Goal: Task Accomplishment & Management: Manage account settings

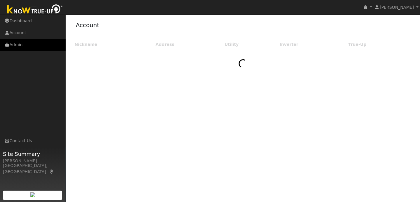
click at [29, 42] on link "Admin" at bounding box center [33, 45] width 66 height 12
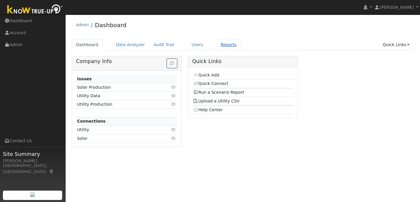
click at [221, 44] on link "Reports" at bounding box center [228, 44] width 24 height 11
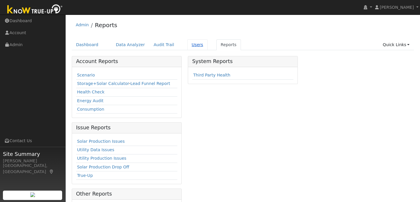
click at [191, 43] on link "Users" at bounding box center [197, 44] width 20 height 11
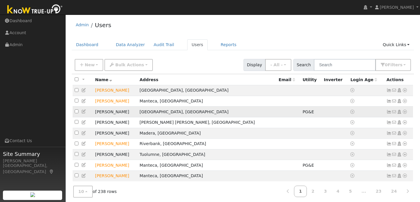
click at [175, 113] on td "Oakdale, CA" at bounding box center [207, 111] width 139 height 11
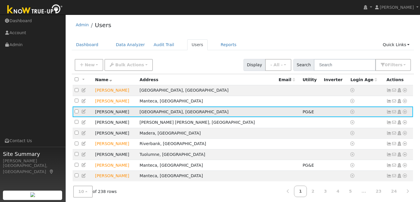
click at [109, 113] on td "Jerry Alley" at bounding box center [115, 111] width 45 height 11
click at [330, 64] on input "text" at bounding box center [345, 65] width 62 height 12
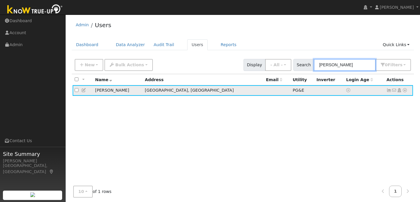
type input "jerry"
click at [159, 92] on td "[GEOGRAPHIC_DATA], [GEOGRAPHIC_DATA]" at bounding box center [203, 90] width 121 height 11
click at [403, 90] on icon at bounding box center [404, 90] width 5 height 4
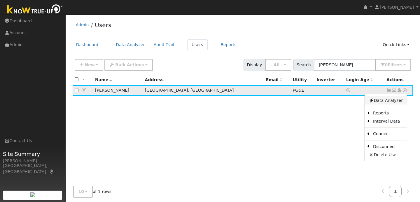
click at [387, 99] on link "Data Analyzer" at bounding box center [385, 100] width 42 height 8
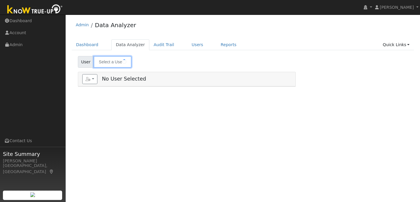
type input "[PERSON_NAME]"
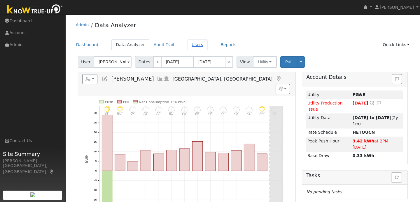
click at [196, 43] on link "Users" at bounding box center [197, 44] width 20 height 11
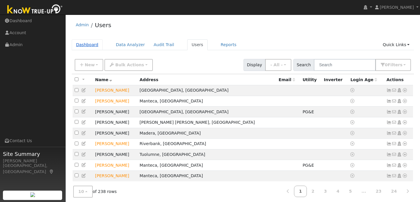
click at [94, 45] on link "Dashboard" at bounding box center [87, 44] width 31 height 11
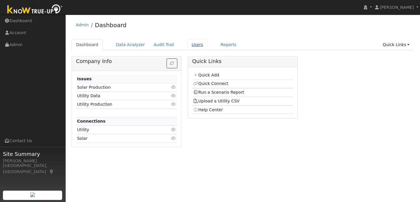
click at [192, 46] on link "Users" at bounding box center [197, 44] width 20 height 11
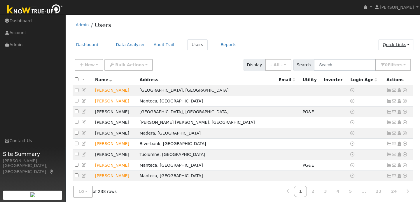
click at [404, 45] on link "Quick Links" at bounding box center [396, 44] width 36 height 11
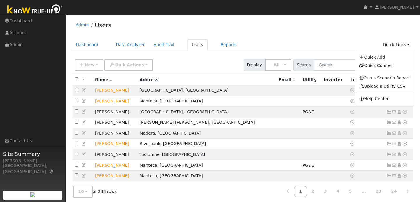
click at [349, 45] on ul "Dashboard Data Analyzer Audit Trail Users Reports Quick Links Quick Add Quick C…" at bounding box center [243, 44] width 342 height 11
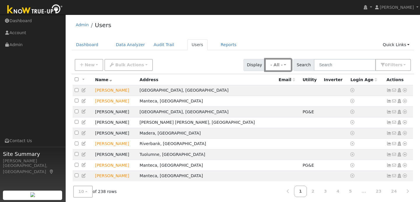
click at [291, 66] on button "- All -" at bounding box center [278, 65] width 26 height 12
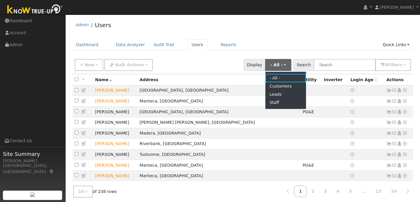
click at [341, 40] on ul "Dashboard Data Analyzer Audit Trail Users Reports Quick Links Quick Add Quick C…" at bounding box center [243, 44] width 342 height 11
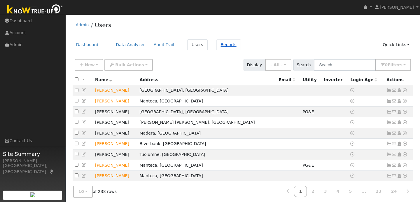
click at [217, 44] on link "Reports" at bounding box center [228, 44] width 24 height 11
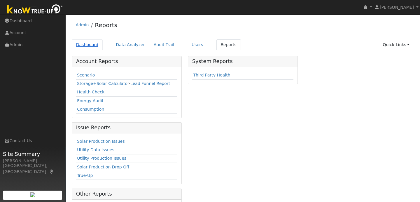
click at [94, 48] on link "Dashboard" at bounding box center [87, 44] width 31 height 11
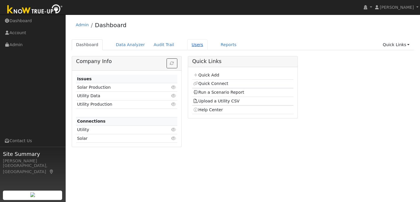
click at [192, 45] on link "Users" at bounding box center [197, 44] width 20 height 11
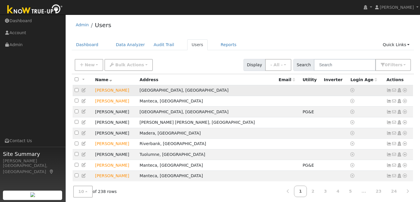
click at [114, 91] on td "[PERSON_NAME]" at bounding box center [115, 90] width 45 height 11
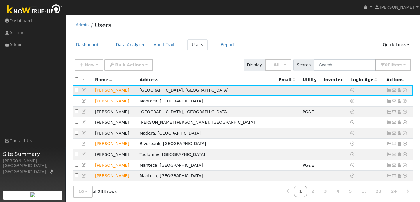
click at [82, 91] on icon at bounding box center [83, 90] width 5 height 4
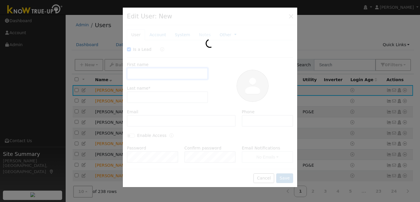
checkbox input "true"
type input "[PERSON_NAME]"
type input "Albrect"
type input "[PHONE_NUMBER]"
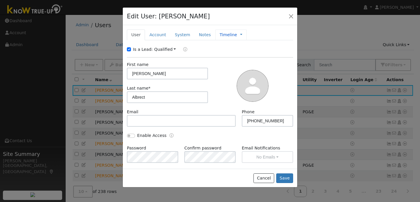
click at [222, 35] on link "Timeline" at bounding box center [227, 35] width 17 height 6
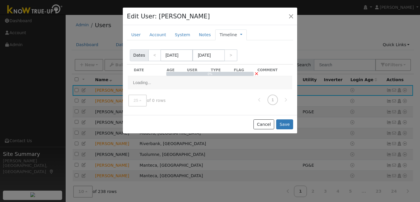
click at [224, 35] on link "Timeline" at bounding box center [227, 35] width 17 height 6
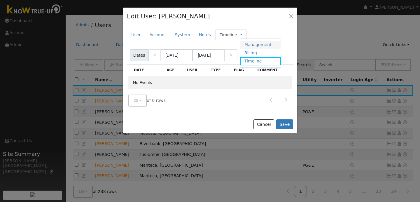
click at [249, 46] on link "Management" at bounding box center [260, 45] width 41 height 8
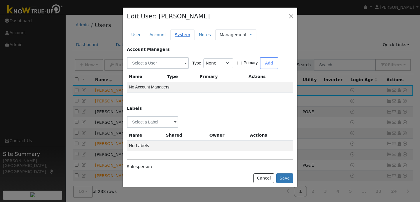
click at [182, 36] on link "System" at bounding box center [182, 34] width 24 height 11
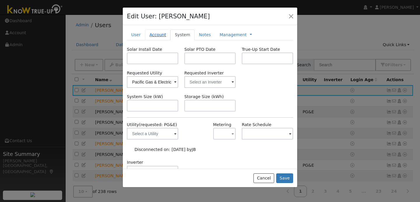
click at [154, 34] on link "Account" at bounding box center [157, 34] width 25 height 11
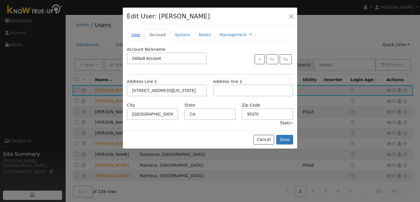
click at [138, 34] on link "User" at bounding box center [136, 34] width 18 height 11
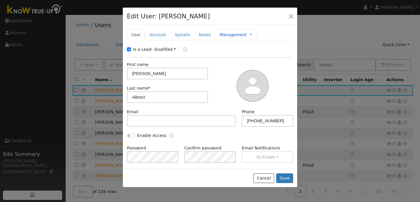
click at [246, 35] on div "Management Management Billing Timeline" at bounding box center [235, 34] width 41 height 11
click at [250, 36] on link at bounding box center [251, 35] width 2 height 6
click at [255, 55] on link "Billing" at bounding box center [270, 53] width 41 height 8
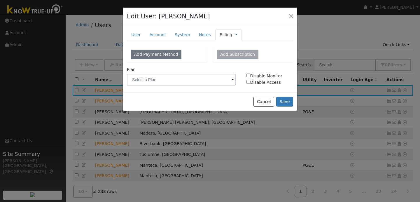
click at [235, 34] on link at bounding box center [236, 35] width 2 height 6
click at [246, 44] on link "Management" at bounding box center [255, 45] width 41 height 8
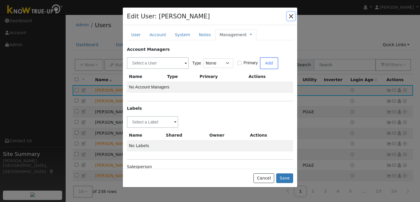
click at [291, 14] on button "button" at bounding box center [291, 16] width 8 height 8
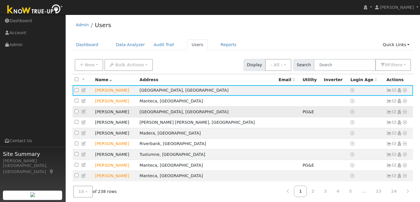
click at [76, 112] on input "checkbox" at bounding box center [77, 111] width 4 height 4
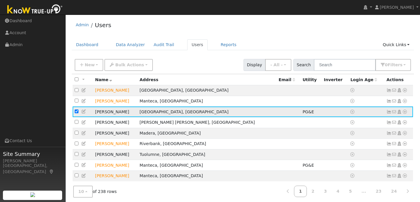
click at [75, 113] on input "checkbox" at bounding box center [77, 111] width 4 height 4
checkbox input "false"
click at [83, 113] on icon at bounding box center [83, 111] width 5 height 4
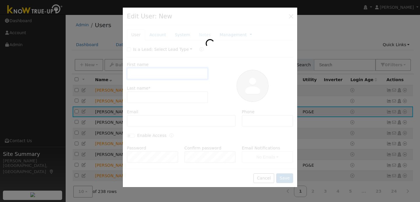
checkbox input "false"
type input "[PERSON_NAME]"
type input "Alley"
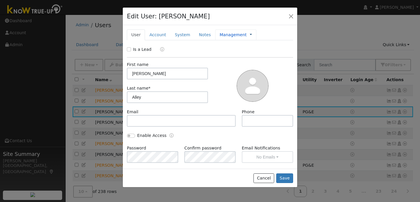
click at [250, 35] on link at bounding box center [251, 35] width 2 height 6
click at [261, 43] on link "Management" at bounding box center [270, 45] width 41 height 8
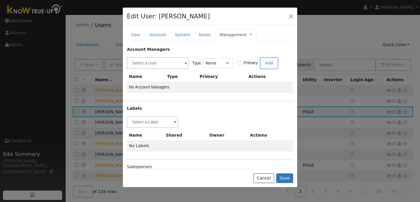
scroll to position [23, 0]
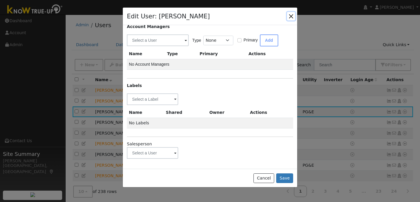
click at [293, 16] on button "button" at bounding box center [291, 16] width 8 height 8
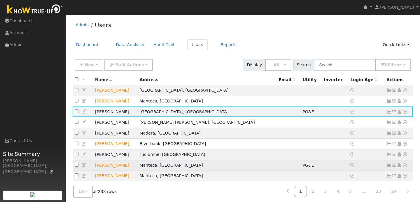
click at [83, 167] on icon at bounding box center [83, 165] width 5 height 4
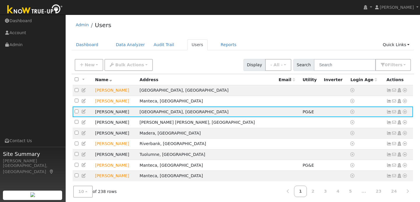
scroll to position [0, 0]
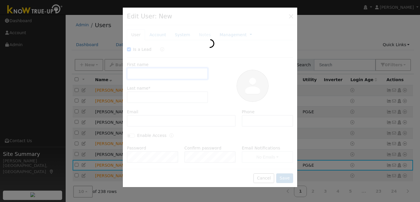
checkbox input "true"
type input "Malina"
type input "[PERSON_NAME]"
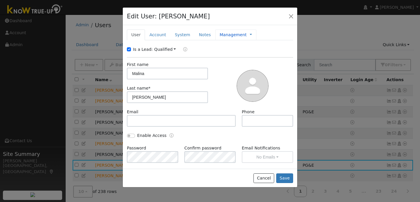
click at [240, 34] on link "Management" at bounding box center [232, 35] width 27 height 6
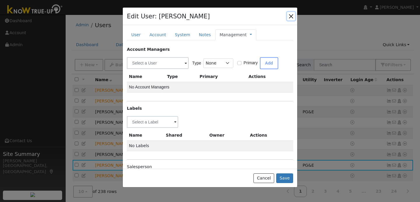
click at [293, 15] on button "button" at bounding box center [291, 16] width 8 height 8
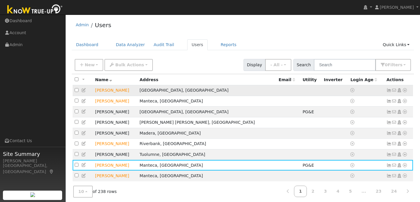
click at [75, 91] on input "checkbox" at bounding box center [77, 90] width 4 height 4
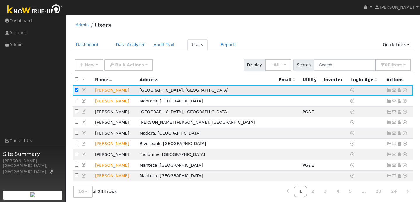
click at [76, 91] on input "checkbox" at bounding box center [77, 90] width 4 height 4
checkbox input "false"
click at [84, 90] on icon at bounding box center [83, 90] width 5 height 4
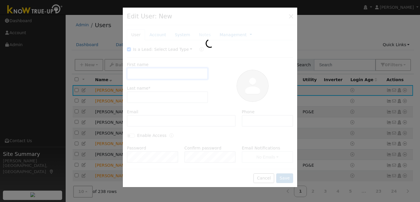
type input "[PERSON_NAME]"
type input "Albrect"
type input "[PHONE_NUMBER]"
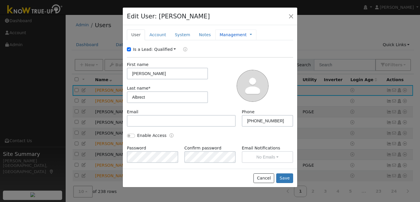
click at [247, 33] on span "Management Billing Timeline" at bounding box center [249, 34] width 5 height 5
click at [247, 34] on span "Management Billing Timeline" at bounding box center [249, 34] width 5 height 5
click at [250, 34] on link at bounding box center [251, 35] width 2 height 6
click at [251, 42] on link "Management" at bounding box center [270, 45] width 41 height 8
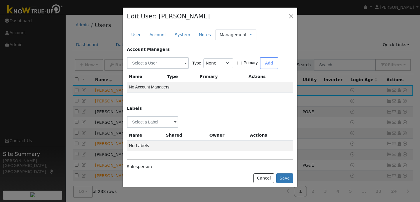
scroll to position [23, 0]
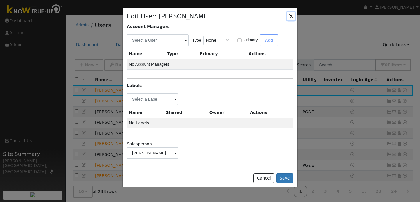
click at [290, 17] on button "button" at bounding box center [291, 16] width 8 height 8
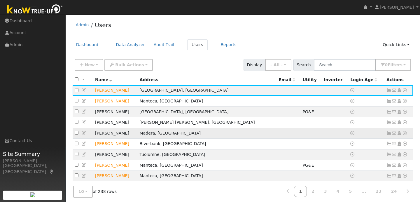
scroll to position [22, 0]
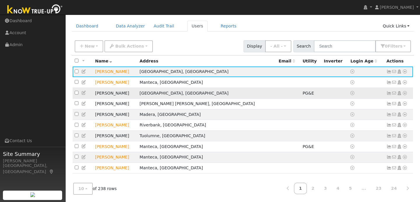
click at [83, 91] on icon at bounding box center [83, 93] width 5 height 4
checkbox input "false"
type input "[PERSON_NAME]"
type input "Alley"
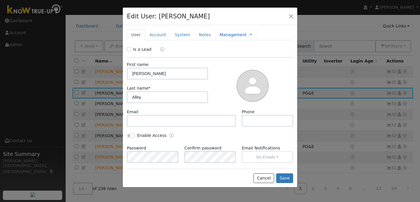
click at [239, 36] on link "Management" at bounding box center [232, 35] width 27 height 6
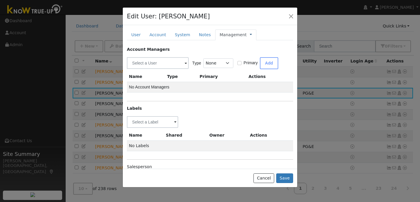
click at [250, 34] on link at bounding box center [251, 35] width 2 height 6
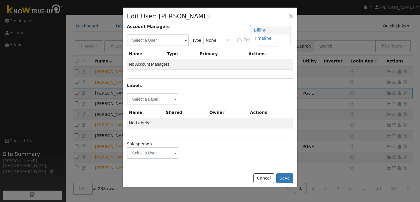
click at [261, 32] on link "Billing" at bounding box center [270, 30] width 41 height 8
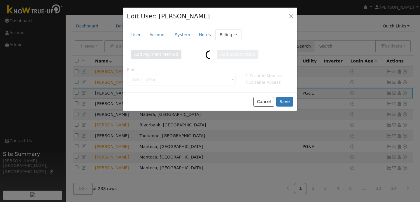
scroll to position [0, 0]
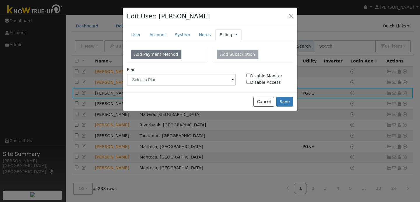
click at [235, 34] on link at bounding box center [236, 35] width 2 height 6
click at [244, 59] on link "Timeline" at bounding box center [255, 61] width 41 height 8
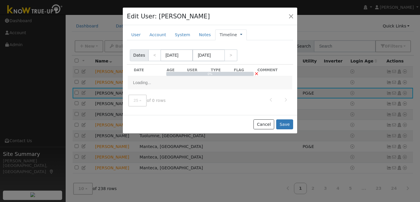
click at [240, 34] on link at bounding box center [241, 35] width 2 height 6
click at [245, 43] on link "Management" at bounding box center [260, 45] width 41 height 8
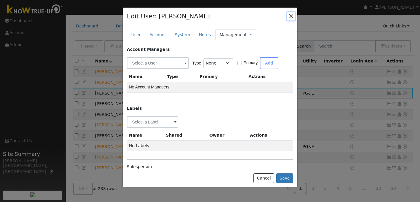
click at [291, 15] on button "button" at bounding box center [291, 16] width 8 height 8
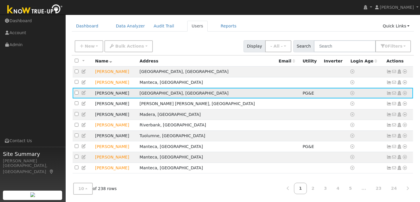
click at [85, 91] on icon at bounding box center [83, 93] width 5 height 4
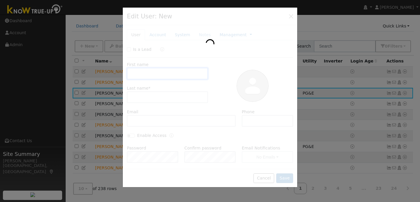
type input "[PERSON_NAME]"
type input "Alley"
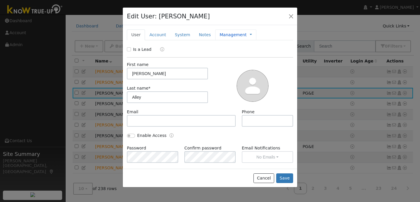
click at [247, 33] on span "Management Billing Timeline" at bounding box center [249, 34] width 5 height 5
click at [250, 35] on link at bounding box center [251, 35] width 2 height 6
click at [257, 42] on link "Management" at bounding box center [270, 45] width 41 height 8
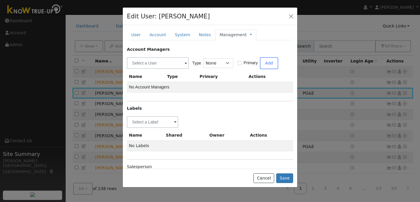
click at [247, 33] on span "Management Billing Timeline" at bounding box center [249, 34] width 5 height 5
click at [250, 34] on link at bounding box center [251, 35] width 2 height 6
click at [252, 59] on link "Timeline" at bounding box center [270, 61] width 41 height 8
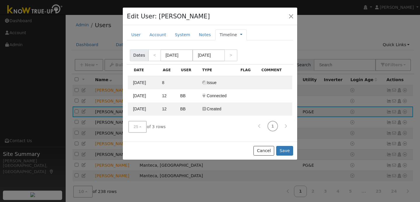
click at [240, 33] on link at bounding box center [241, 35] width 2 height 6
click at [278, 17] on div "Edit User: [PERSON_NAME] Default Account Default Account [STREET_ADDRESS][PERSO…" at bounding box center [210, 17] width 174 height 18
click at [240, 33] on link at bounding box center [241, 35] width 2 height 6
click at [244, 50] on link "Billing" at bounding box center [260, 53] width 41 height 8
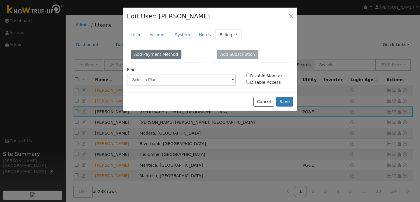
scroll to position [22, 0]
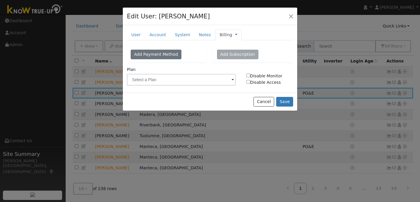
click at [235, 35] on link at bounding box center [236, 35] width 2 height 6
click at [240, 45] on link "Management" at bounding box center [255, 45] width 41 height 8
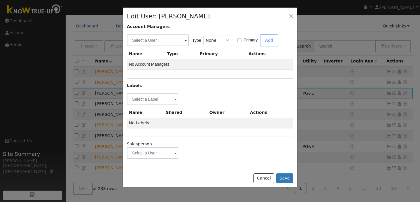
scroll to position [0, 0]
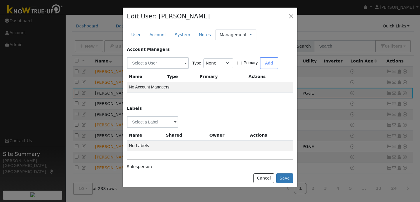
click at [250, 34] on link at bounding box center [251, 35] width 2 height 6
click at [257, 52] on link "Billing" at bounding box center [270, 53] width 41 height 8
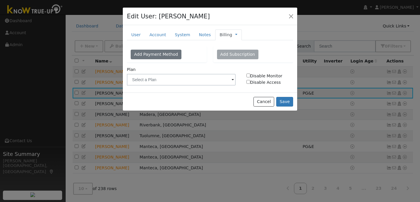
click at [233, 34] on div "Billing Management Billing Timeline" at bounding box center [228, 34] width 27 height 11
click at [235, 34] on link at bounding box center [236, 35] width 2 height 6
click at [240, 57] on link "Timeline" at bounding box center [255, 61] width 41 height 8
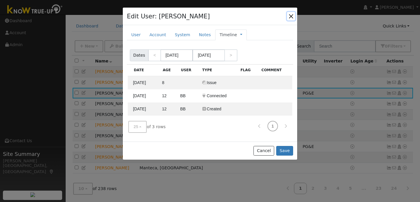
click at [291, 14] on button "button" at bounding box center [291, 16] width 8 height 8
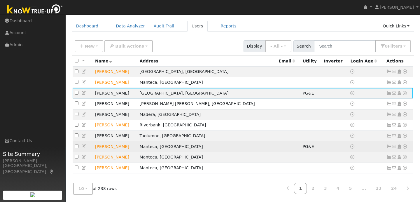
click at [84, 146] on icon at bounding box center [83, 146] width 5 height 4
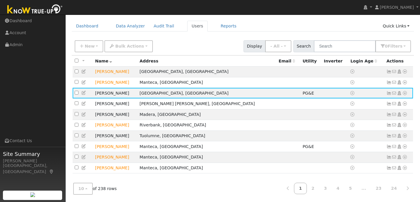
checkbox input "true"
type input "Malina"
type input "[PERSON_NAME]"
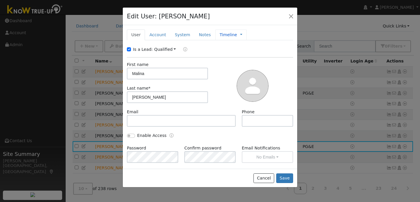
click at [237, 35] on span "Management Billing Timeline" at bounding box center [239, 34] width 5 height 5
click at [240, 34] on link at bounding box center [241, 35] width 2 height 6
click at [241, 58] on link "Timeline" at bounding box center [260, 61] width 41 height 8
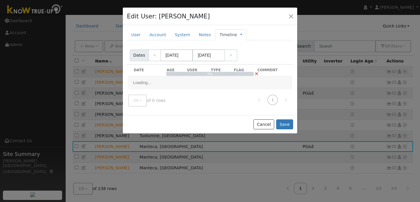
click at [239, 34] on div "Timeline Management Billing Timeline" at bounding box center [230, 34] width 31 height 11
click at [237, 34] on div "Timeline Management Billing Timeline" at bounding box center [230, 34] width 31 height 11
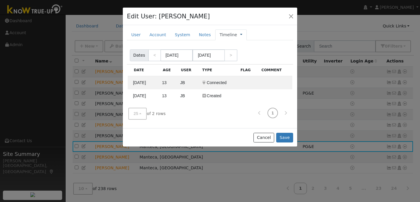
click at [240, 34] on link at bounding box center [241, 35] width 2 height 6
click at [266, 20] on div "Edit User: [PERSON_NAME] Default Account Default Account [STREET_ADDRESS] Prima…" at bounding box center [210, 17] width 174 height 18
click at [293, 14] on button "button" at bounding box center [291, 16] width 8 height 8
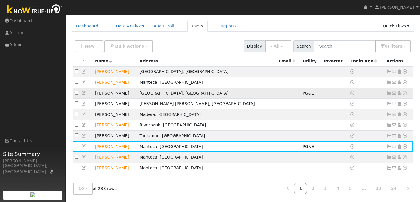
click at [85, 92] on icon at bounding box center [83, 93] width 5 height 4
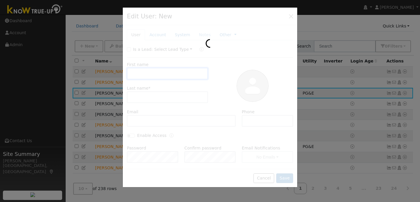
checkbox input "false"
type input "[PERSON_NAME]"
type input "Alley"
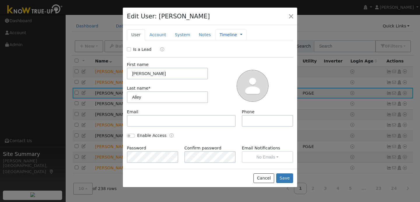
click at [240, 36] on link at bounding box center [241, 35] width 2 height 6
click at [250, 58] on link "Timeline" at bounding box center [260, 61] width 41 height 8
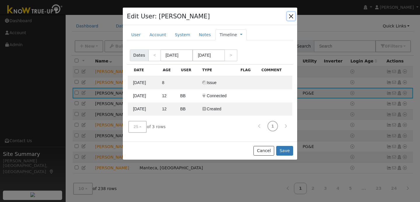
click at [291, 15] on button "button" at bounding box center [291, 16] width 8 height 8
